Goal: Task Accomplishment & Management: Use online tool/utility

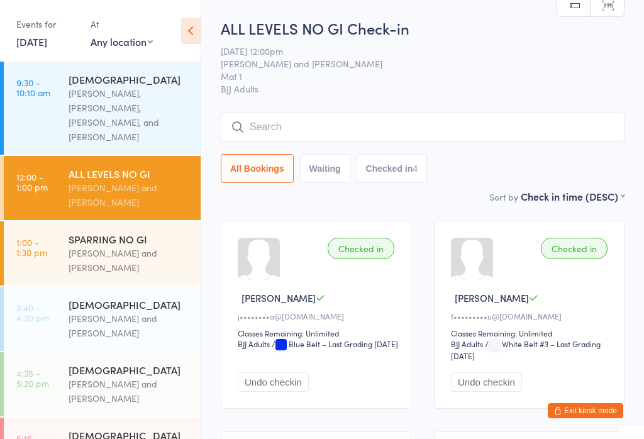
scroll to position [37, 0]
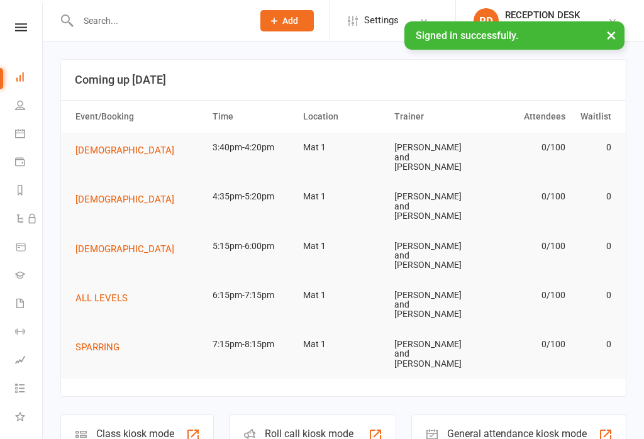
click at [5, 140] on li "Calendar" at bounding box center [21, 135] width 42 height 28
click at [21, 141] on link "Calendar" at bounding box center [29, 135] width 28 height 28
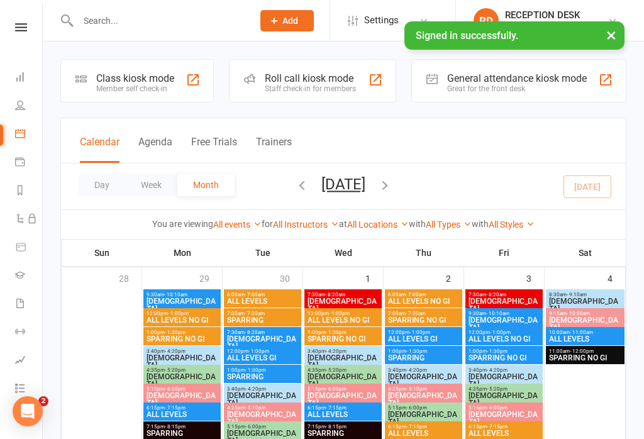
click at [121, 81] on div "Class kiosk mode" at bounding box center [135, 78] width 78 height 12
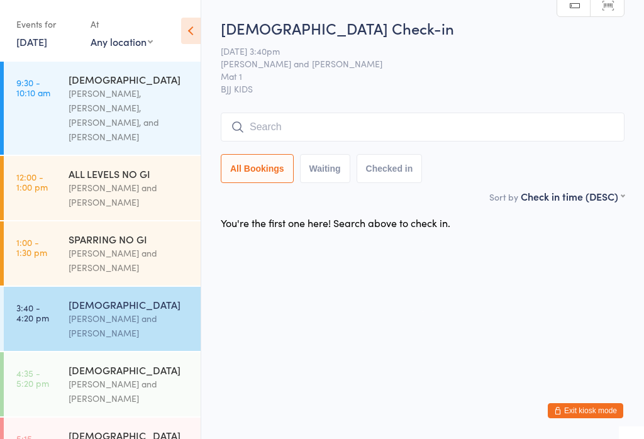
click at [449, 126] on input "search" at bounding box center [422, 126] width 403 height 29
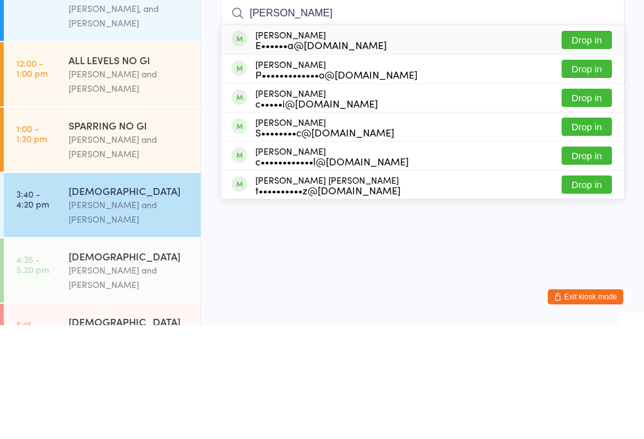
type input "Julia"
click at [593, 145] on button "Drop in" at bounding box center [586, 154] width 50 height 18
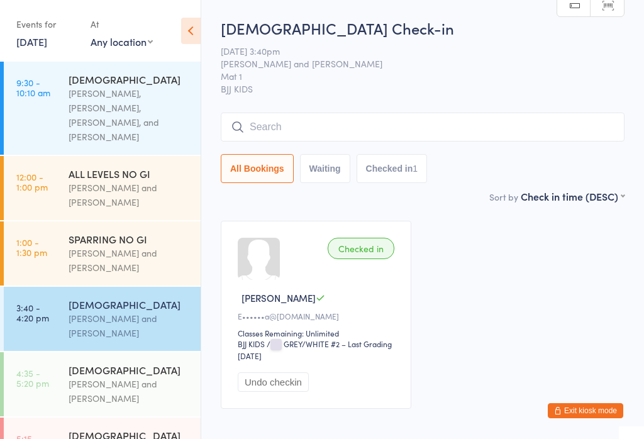
click at [417, 128] on input "search" at bounding box center [422, 126] width 403 height 29
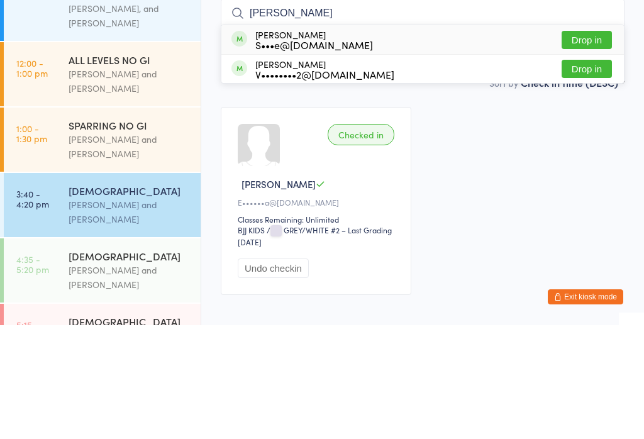
type input "Hart"
click at [584, 145] on button "Drop in" at bounding box center [586, 154] width 50 height 18
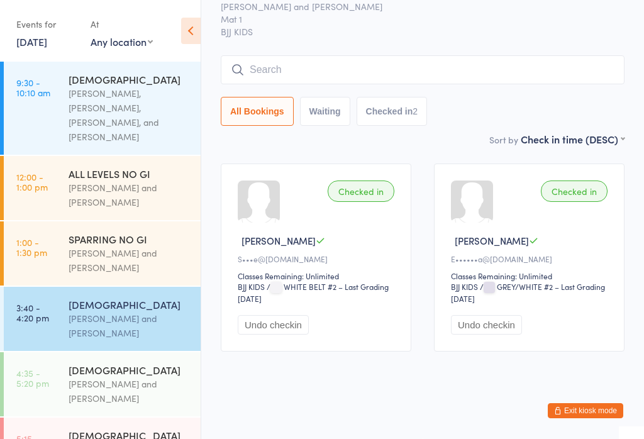
click at [353, 55] on input "search" at bounding box center [422, 69] width 403 height 29
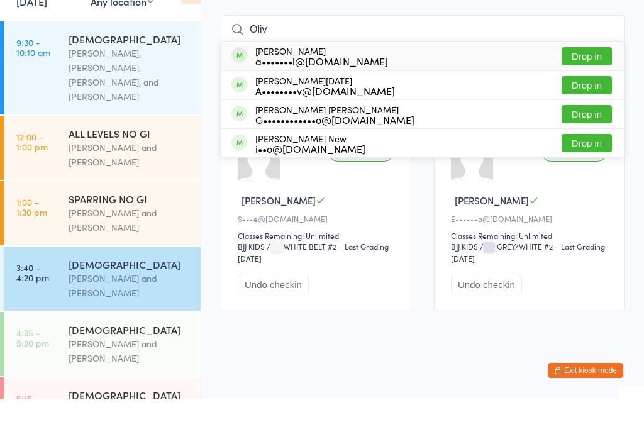
type input "Oliv"
click at [588, 87] on button "Drop in" at bounding box center [586, 96] width 50 height 18
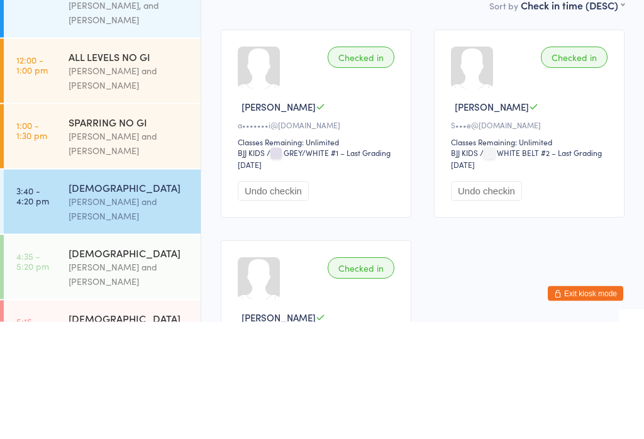
click at [372, 164] on div "Checked in" at bounding box center [360, 174] width 67 height 21
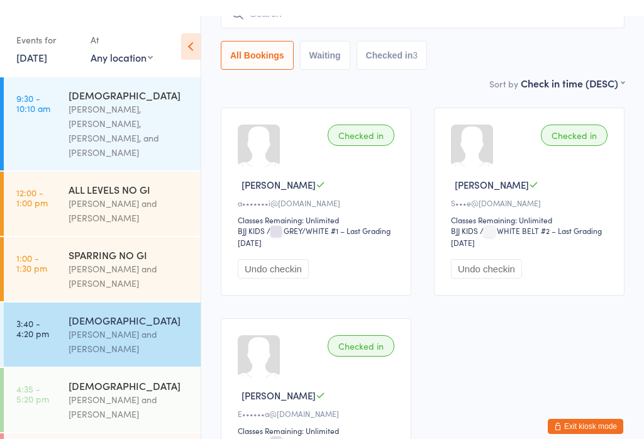
scroll to position [0, 0]
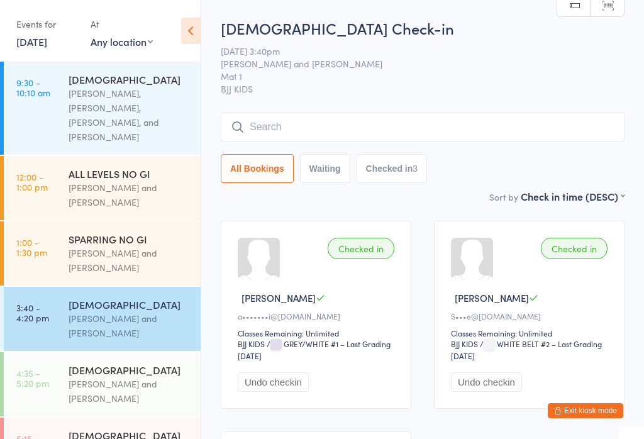
click at [507, 114] on input "search" at bounding box center [422, 126] width 403 height 29
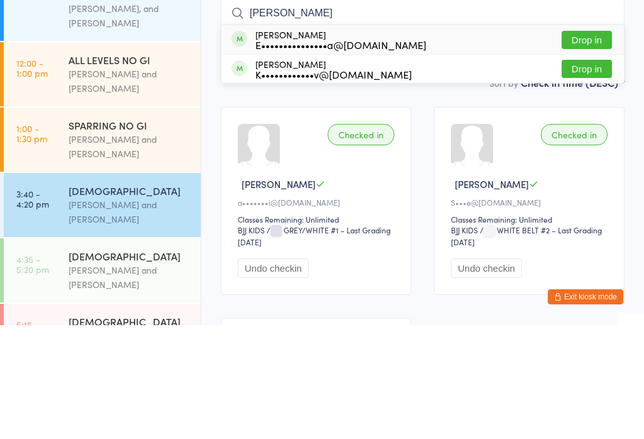
type input "Kathe"
click at [588, 145] on button "Drop in" at bounding box center [586, 154] width 50 height 18
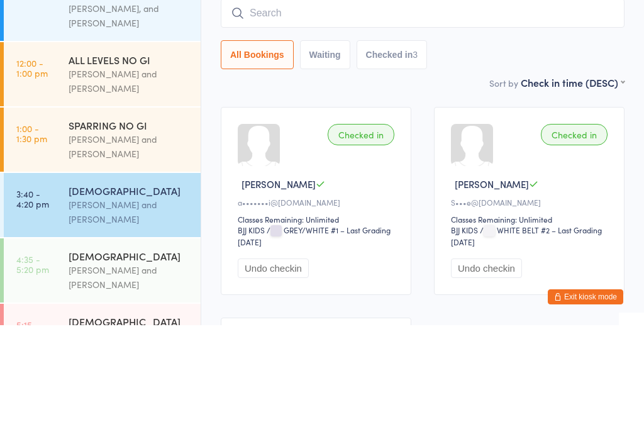
scroll to position [114, 0]
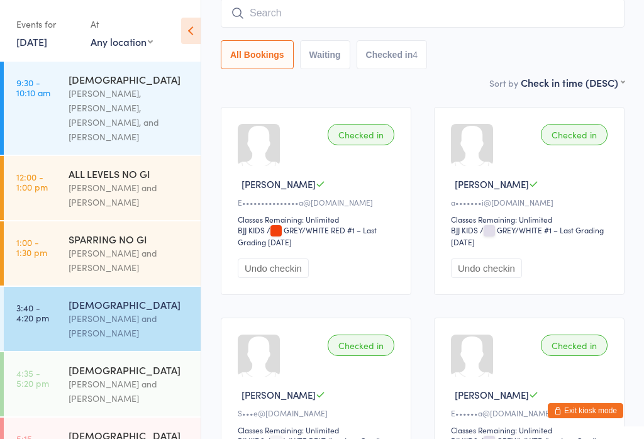
click at [301, 11] on input "search" at bounding box center [422, 13] width 403 height 29
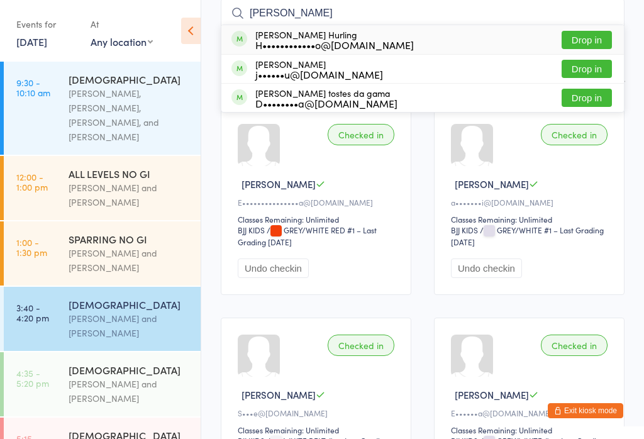
type input "Kai"
click at [574, 46] on button "Drop in" at bounding box center [586, 40] width 50 height 18
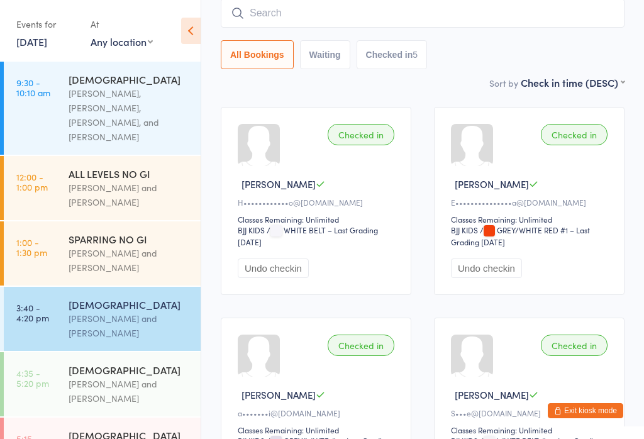
type input "m"
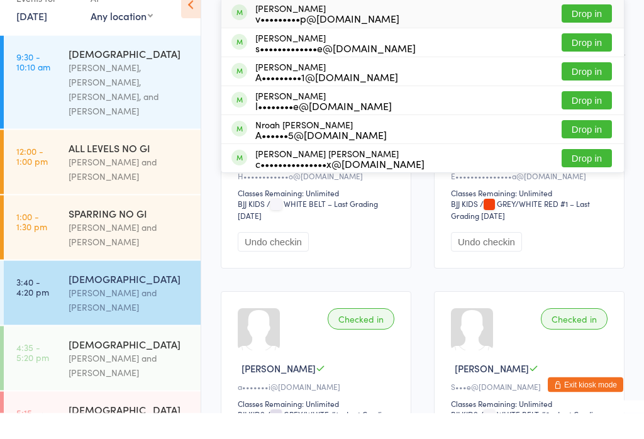
type input "noah"
click at [579, 175] on button "Drop in" at bounding box center [586, 184] width 50 height 18
